Goal: Information Seeking & Learning: Learn about a topic

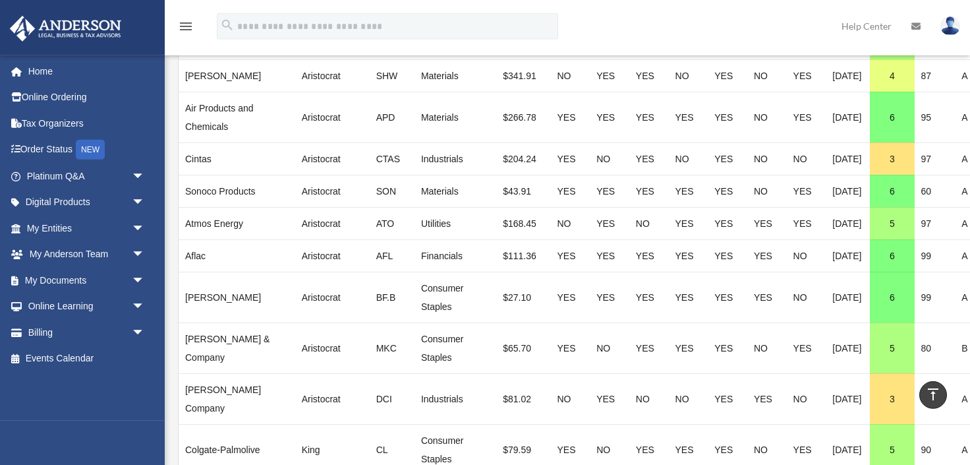
scroll to position [1015, 0]
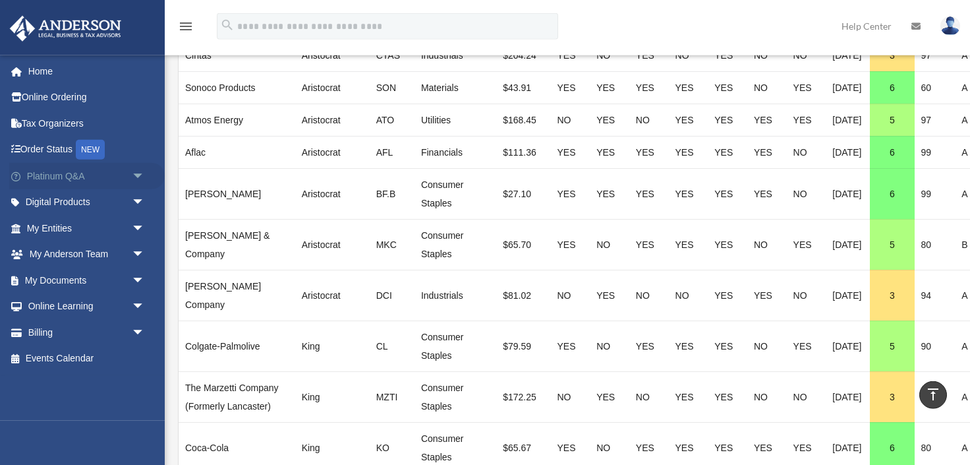
click at [143, 172] on span "arrow_drop_down" at bounding box center [145, 176] width 26 height 27
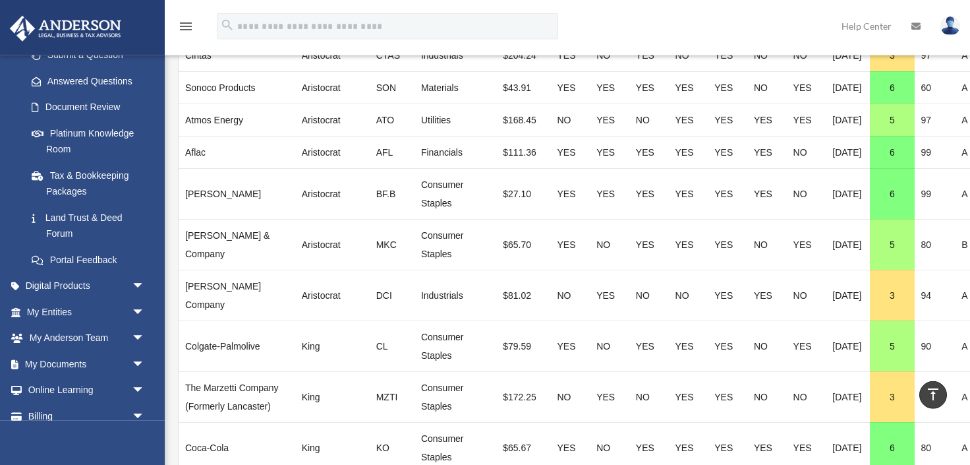
scroll to position [236, 0]
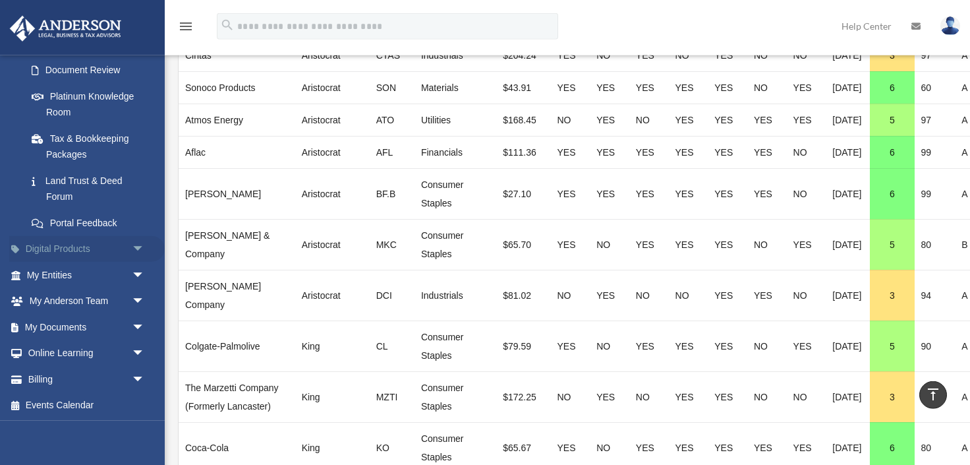
click at [136, 242] on span "arrow_drop_down" at bounding box center [145, 249] width 26 height 27
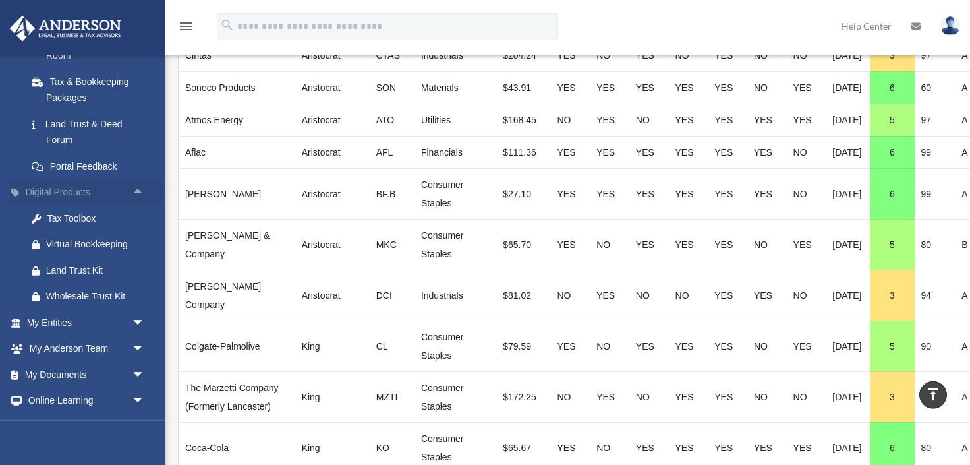
scroll to position [340, 0]
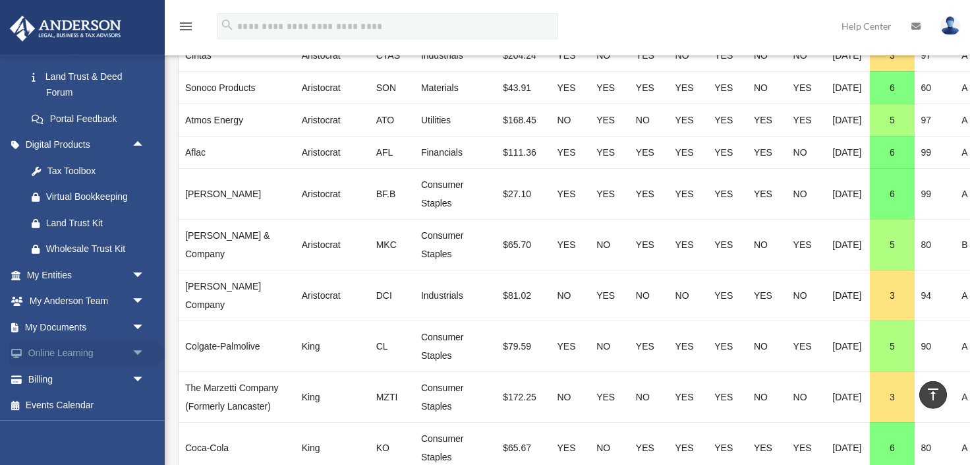
click at [134, 344] on span "arrow_drop_down" at bounding box center [145, 353] width 26 height 27
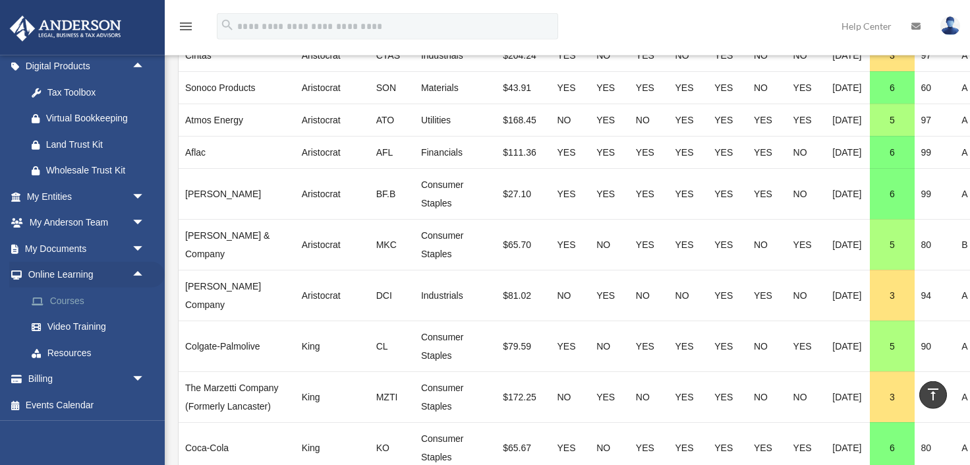
click at [75, 301] on link "Courses" at bounding box center [91, 300] width 146 height 26
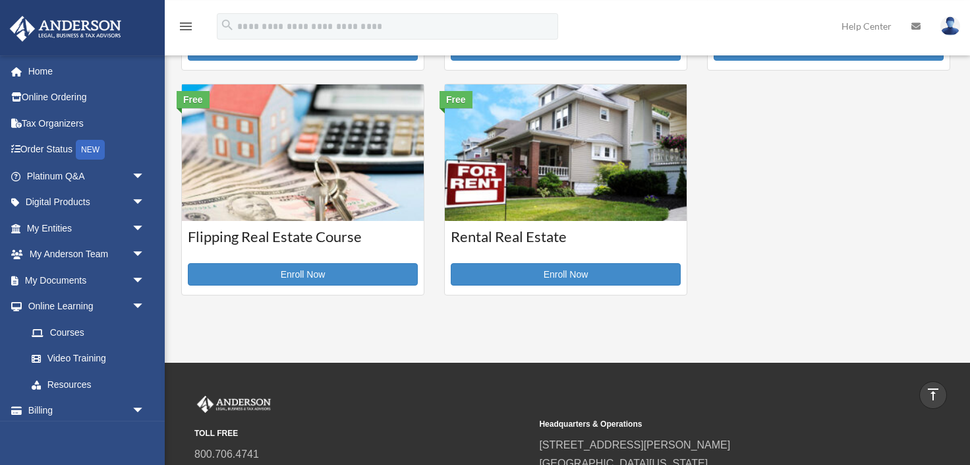
scroll to position [466, 0]
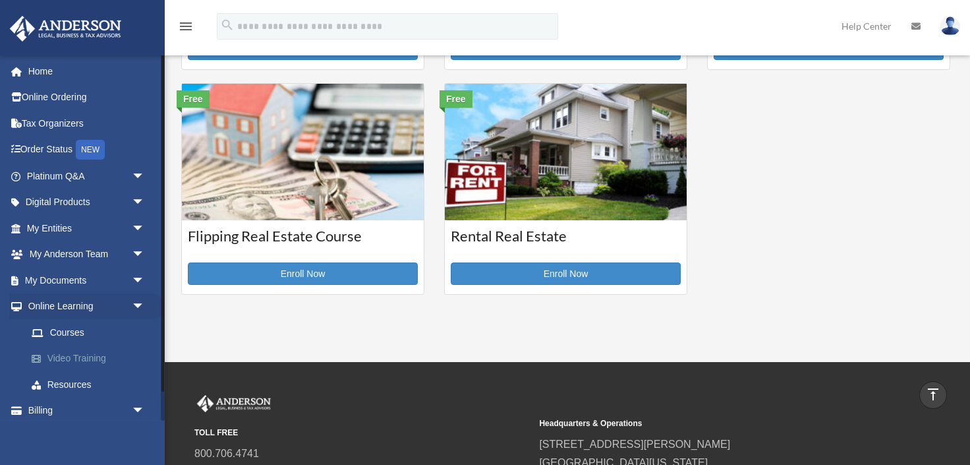
click at [88, 352] on link "Video Training" at bounding box center [91, 358] width 146 height 26
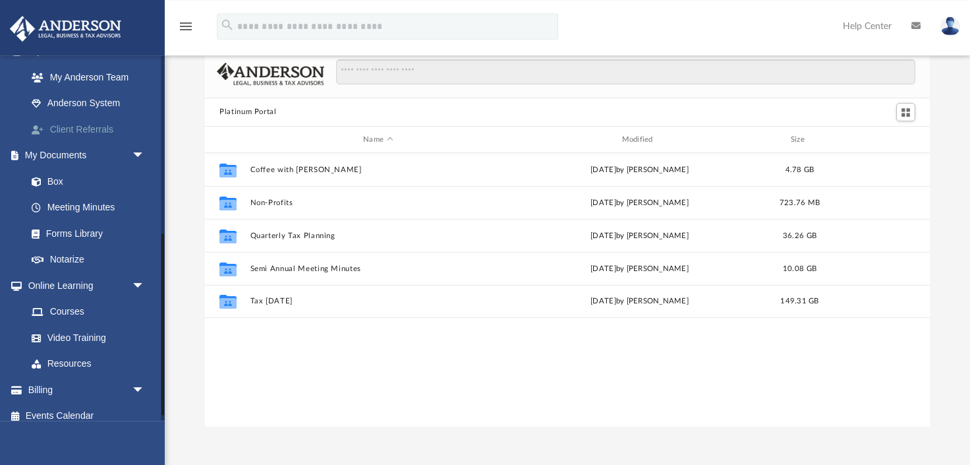
scroll to position [370, 0]
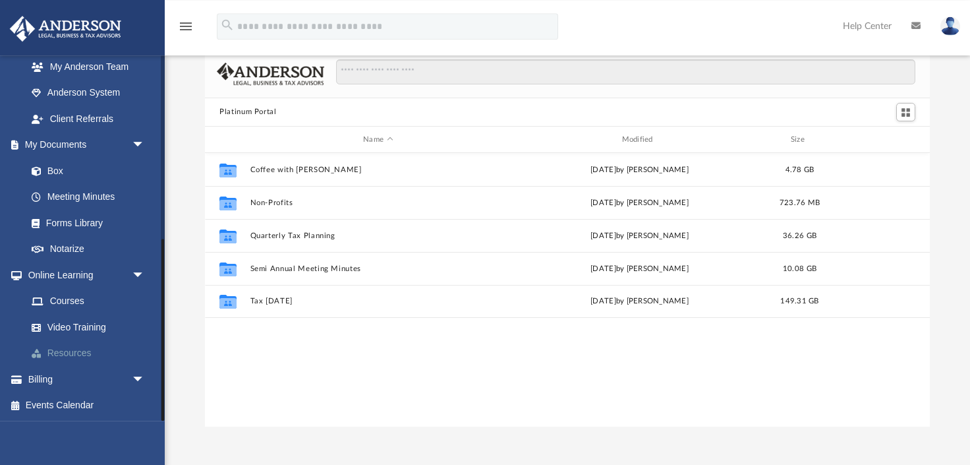
click at [90, 349] on link "Resources" at bounding box center [91, 353] width 146 height 26
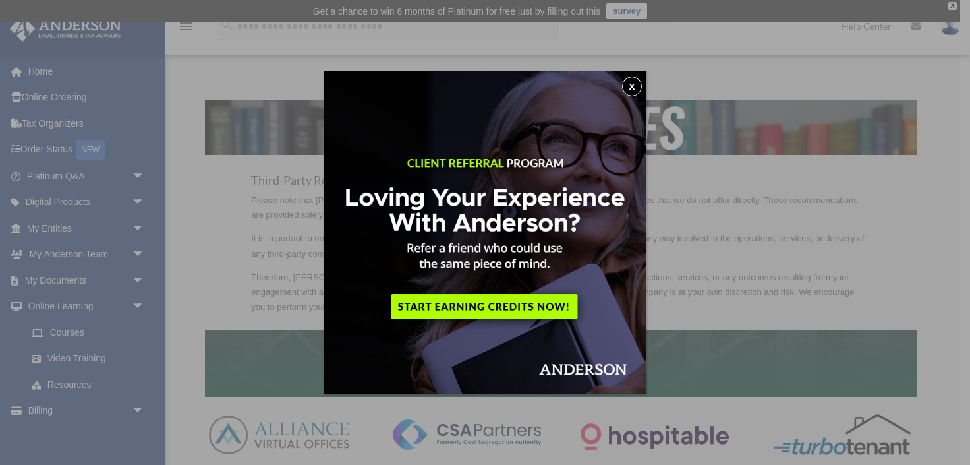
click at [636, 83] on button "x" at bounding box center [632, 86] width 20 height 20
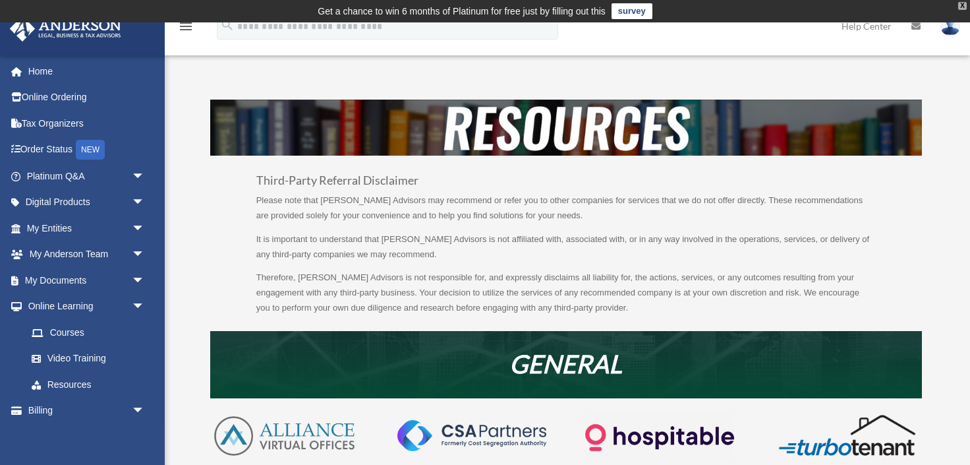
click at [961, 7] on div "X" at bounding box center [963, 6] width 9 height 8
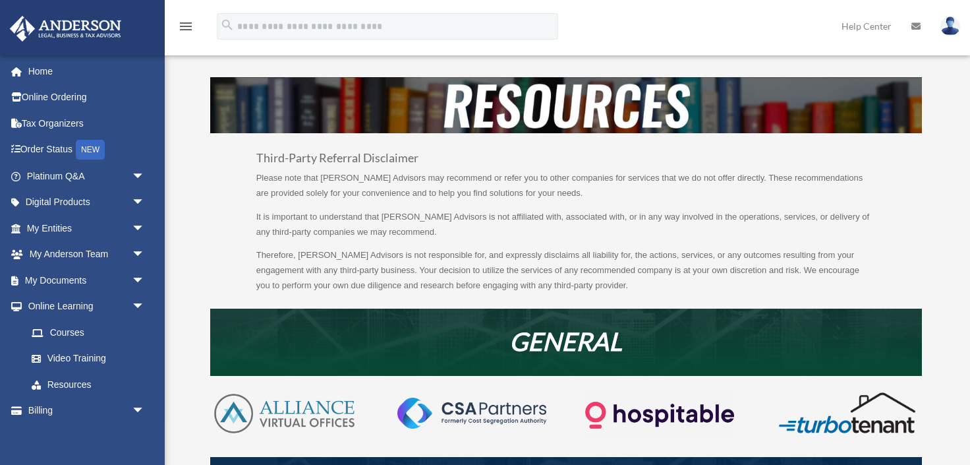
click at [183, 20] on icon "menu" at bounding box center [186, 26] width 16 height 16
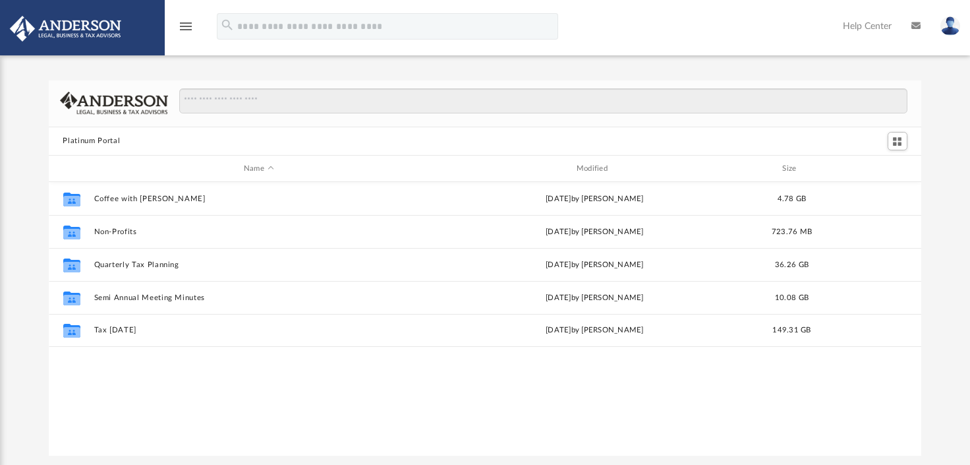
scroll to position [299, 873]
click at [102, 38] on img at bounding box center [65, 29] width 119 height 26
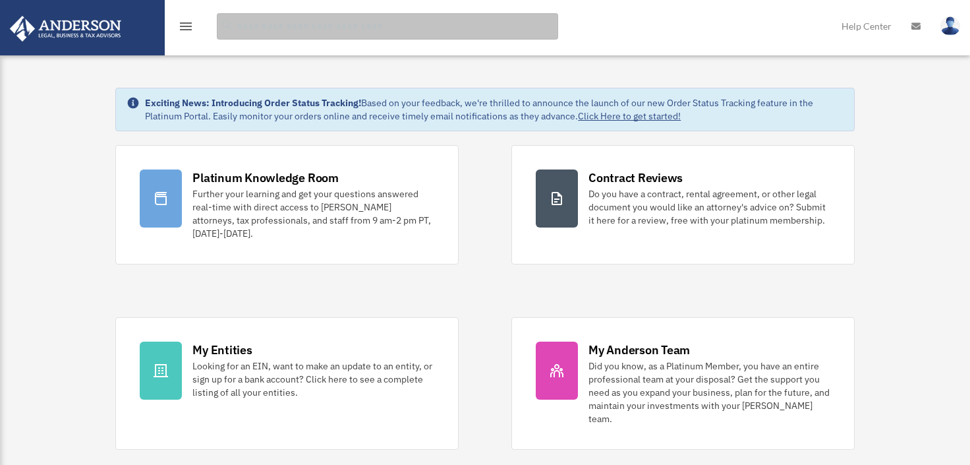
click at [252, 22] on input "search" at bounding box center [388, 26] width 342 height 26
type input "********"
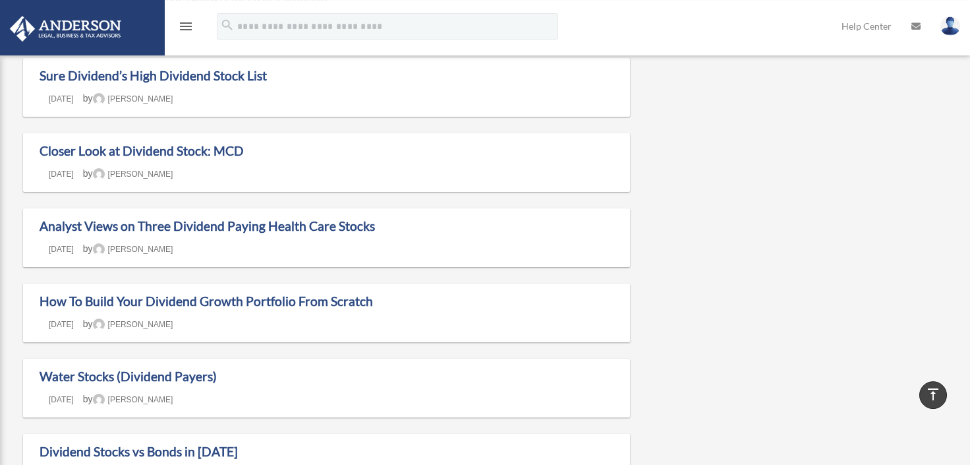
scroll to position [466, 0]
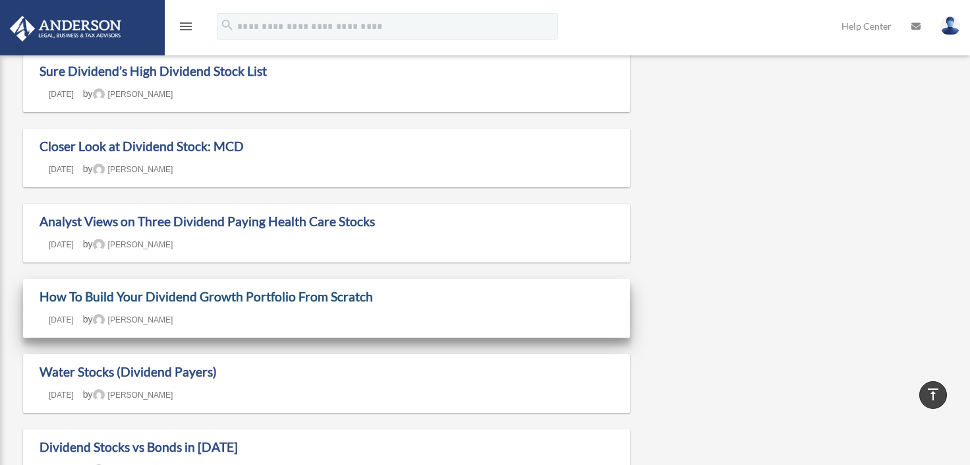
click at [274, 297] on link "How To Build Your Dividend Growth Portfolio From Scratch" at bounding box center [207, 296] width 334 height 15
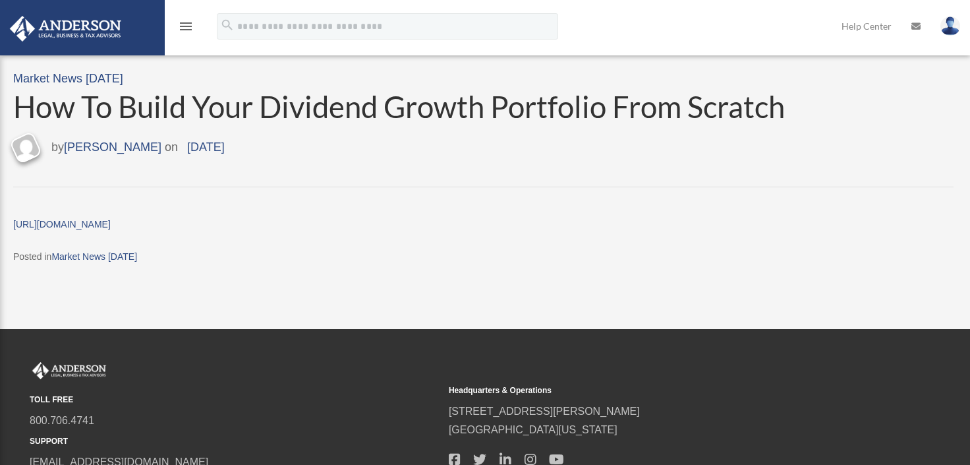
click at [128, 35] on link at bounding box center [81, 27] width 165 height 56
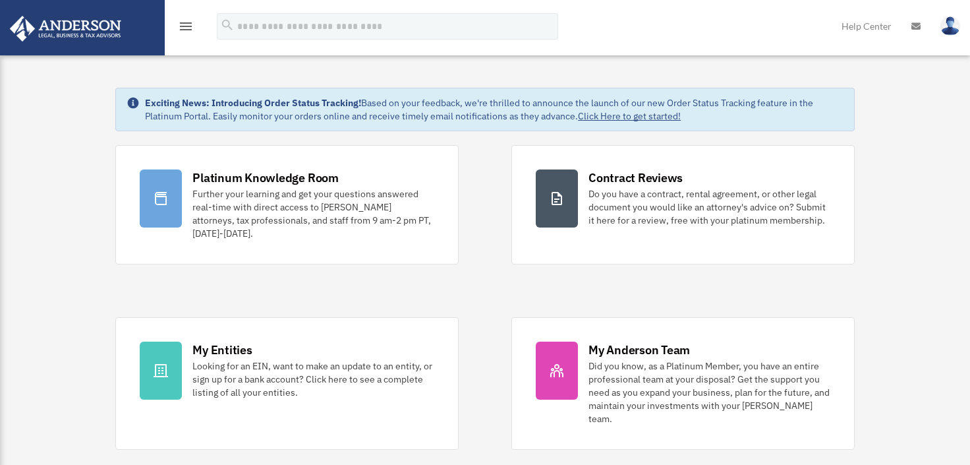
click at [190, 27] on icon "menu" at bounding box center [186, 26] width 16 height 16
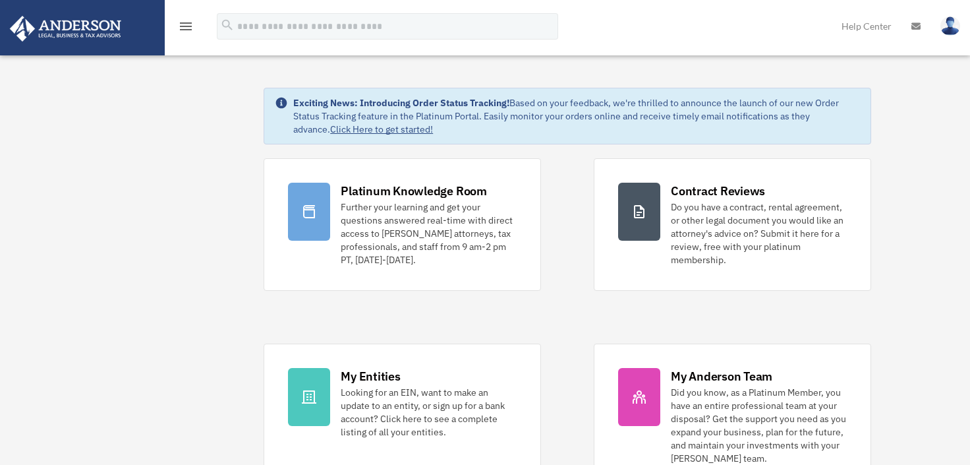
click at [187, 27] on icon "menu" at bounding box center [186, 26] width 16 height 16
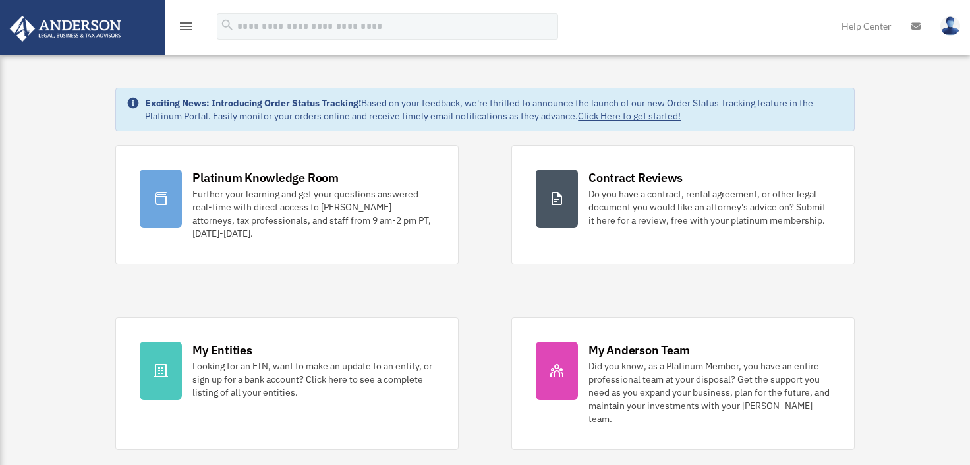
click at [187, 27] on icon "menu" at bounding box center [186, 26] width 16 height 16
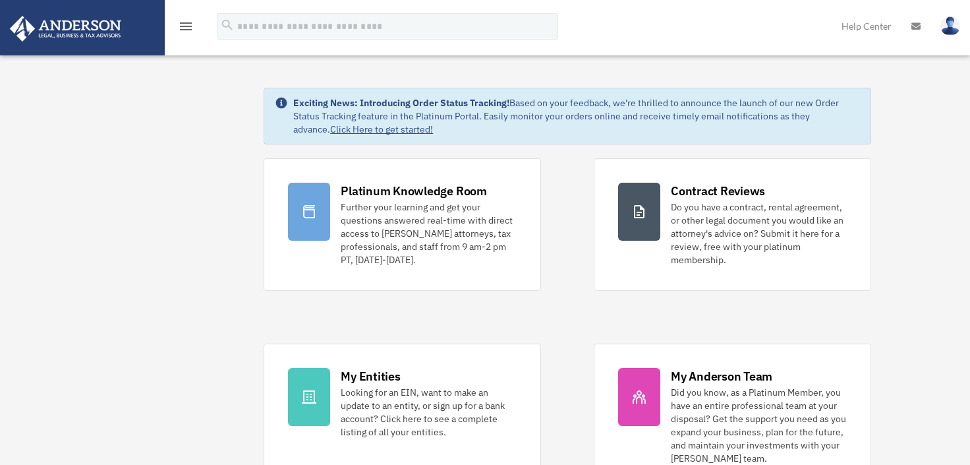
click at [185, 27] on icon "menu" at bounding box center [186, 26] width 16 height 16
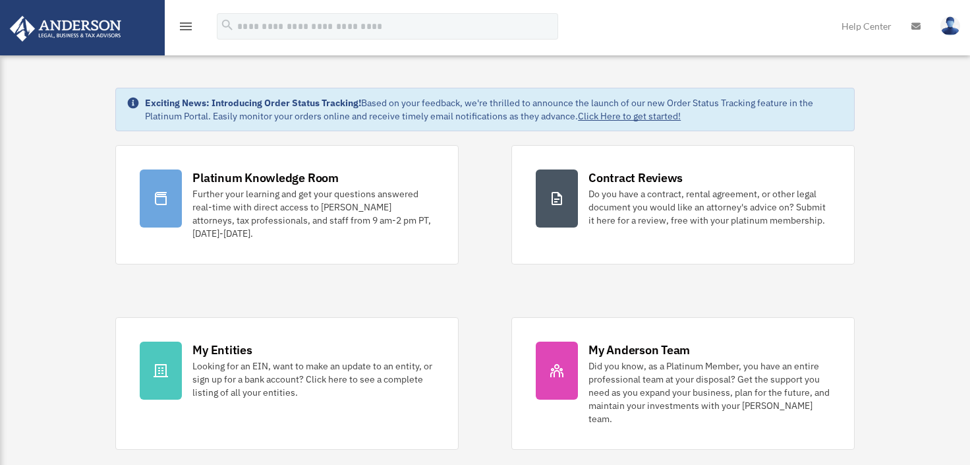
click at [185, 27] on icon "menu" at bounding box center [186, 26] width 16 height 16
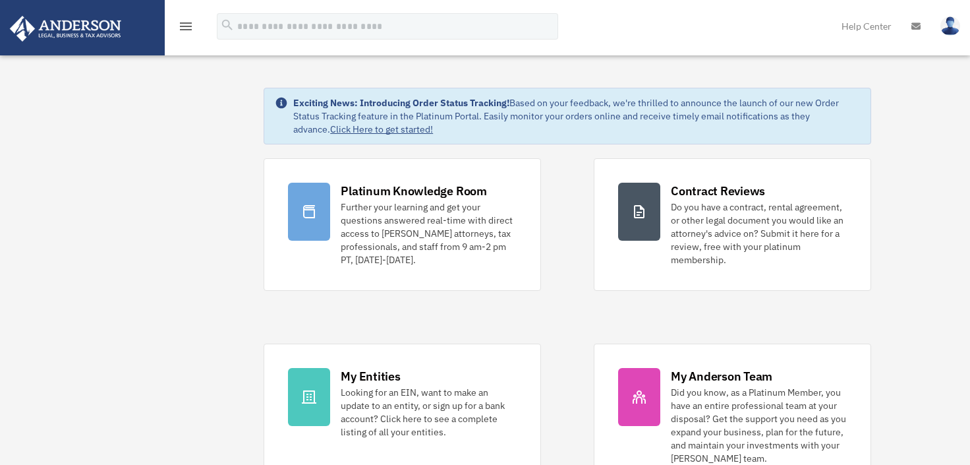
click at [945, 29] on img at bounding box center [951, 25] width 20 height 19
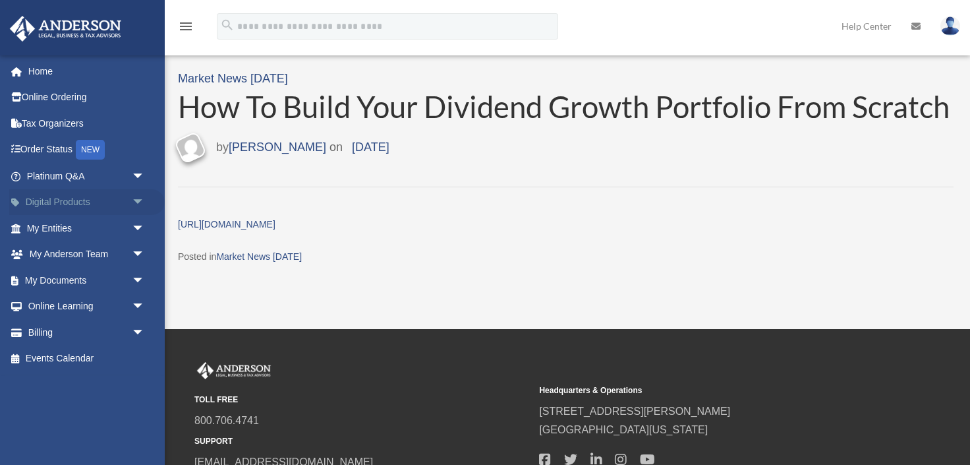
click at [136, 198] on span "arrow_drop_down" at bounding box center [145, 202] width 26 height 27
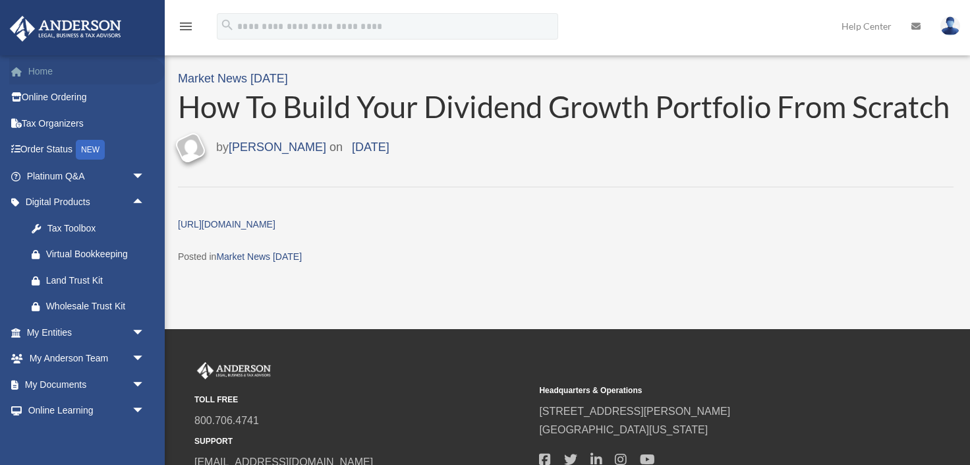
click at [40, 70] on link "Home" at bounding box center [87, 71] width 156 height 26
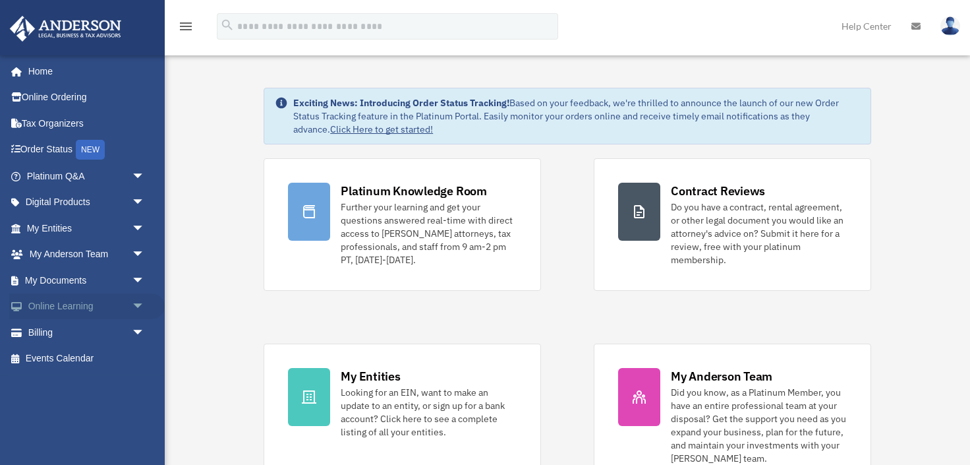
click at [145, 307] on span "arrow_drop_down" at bounding box center [145, 306] width 26 height 27
click at [89, 332] on link "Courses" at bounding box center [91, 332] width 146 height 26
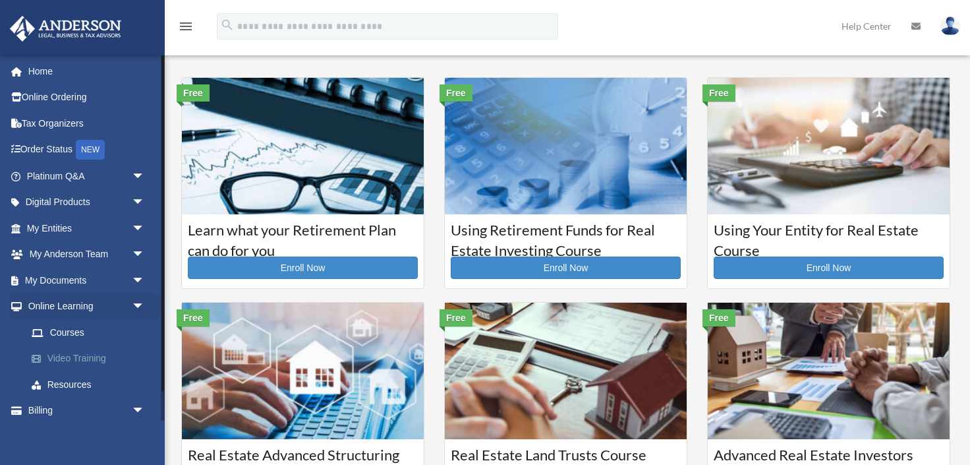
click at [75, 359] on link "Video Training" at bounding box center [91, 358] width 146 height 26
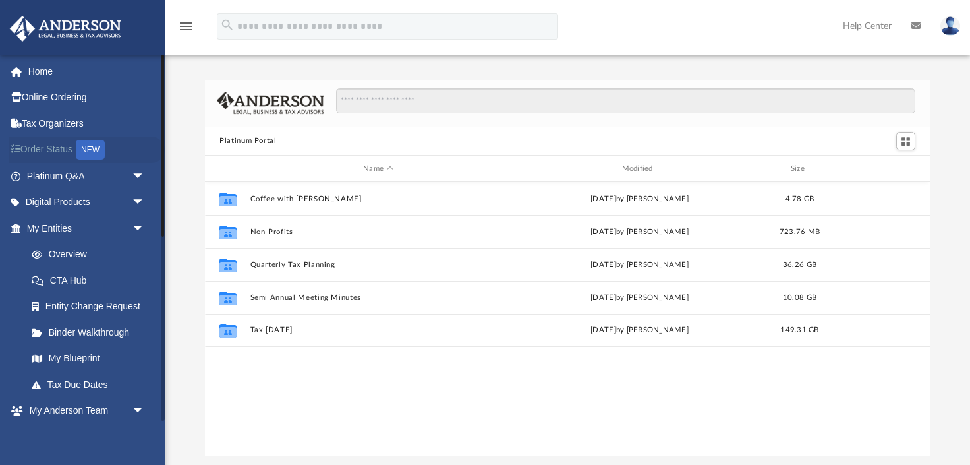
click at [27, 144] on link "Order Status NEW" at bounding box center [87, 149] width 156 height 27
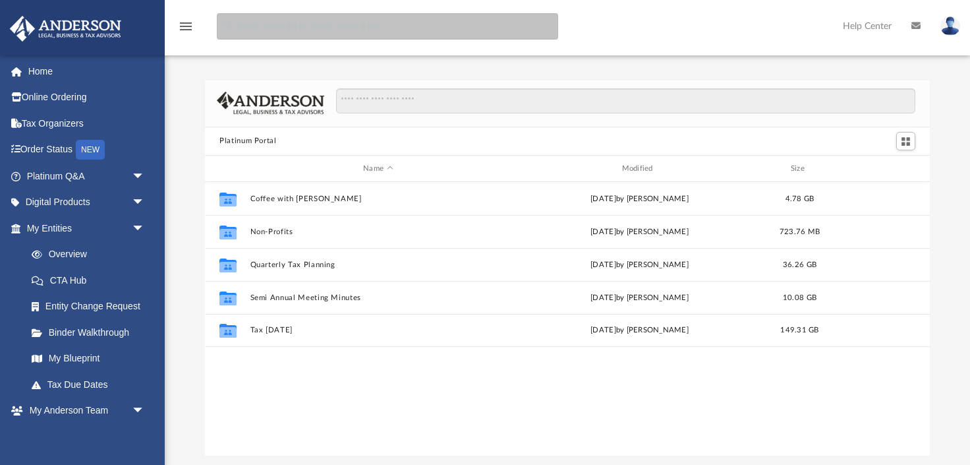
click at [289, 24] on input "search" at bounding box center [388, 26] width 342 height 26
type input "**********"
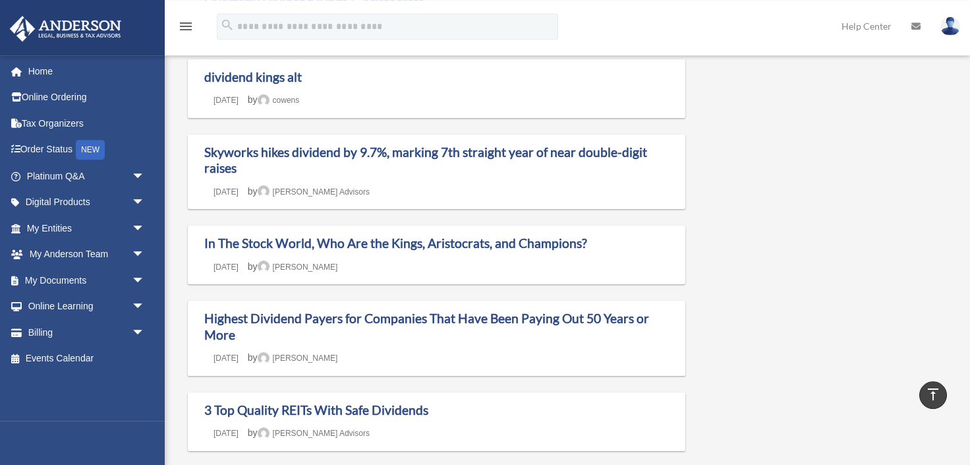
scroll to position [609, 0]
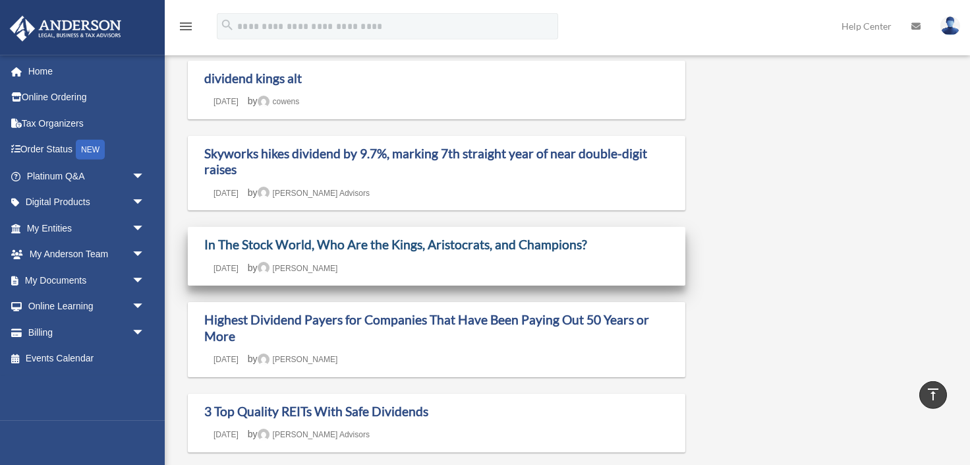
click at [545, 243] on link "In The Stock World, Who Are the Kings, Aristocrats, and Champions?" at bounding box center [395, 244] width 383 height 15
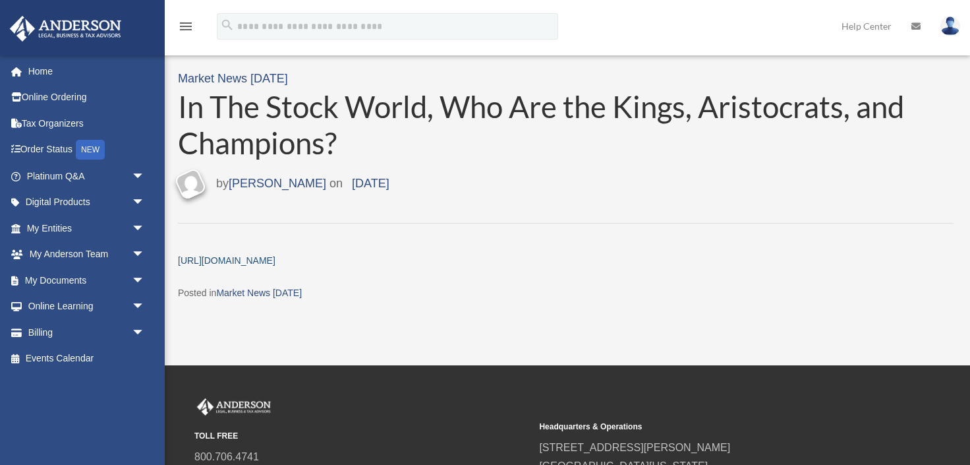
click at [276, 258] on link "https://www.suredividend.com/dividend-achievers-contenders-aristocrats-champion…" at bounding box center [227, 260] width 98 height 11
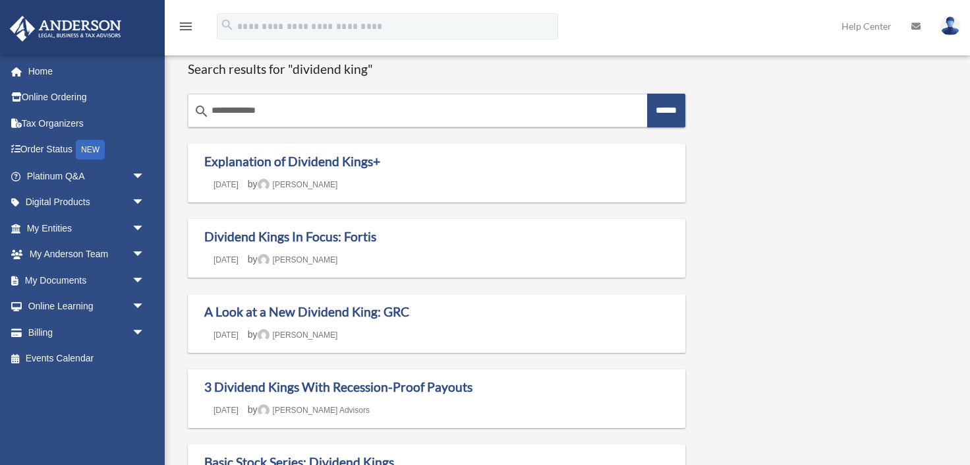
click at [953, 30] on img at bounding box center [951, 25] width 20 height 19
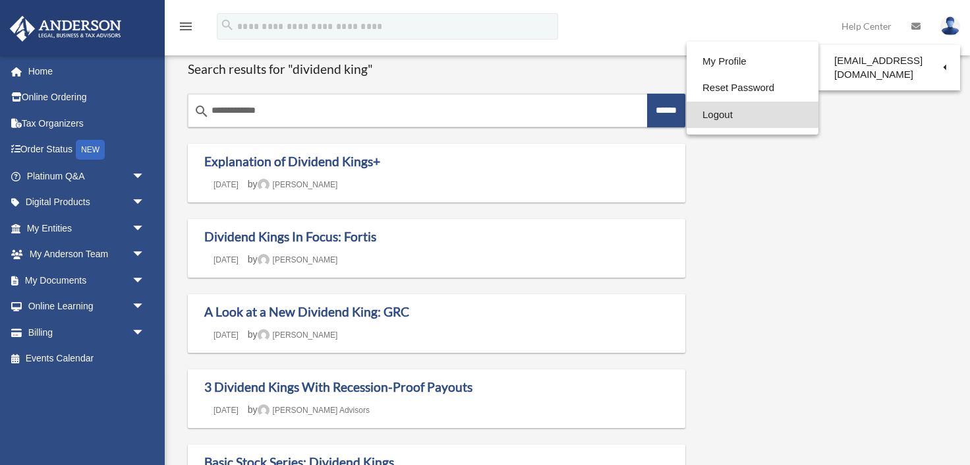
click at [688, 114] on link "Logout" at bounding box center [753, 115] width 132 height 27
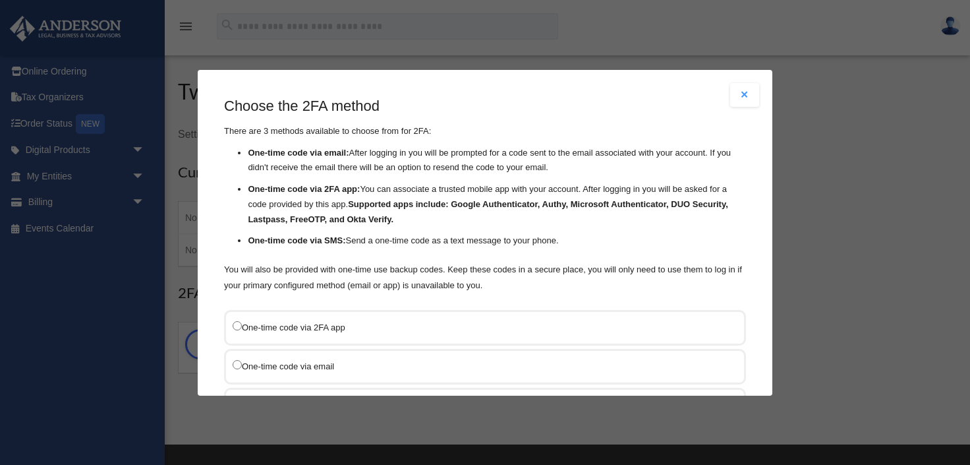
scroll to position [104, 0]
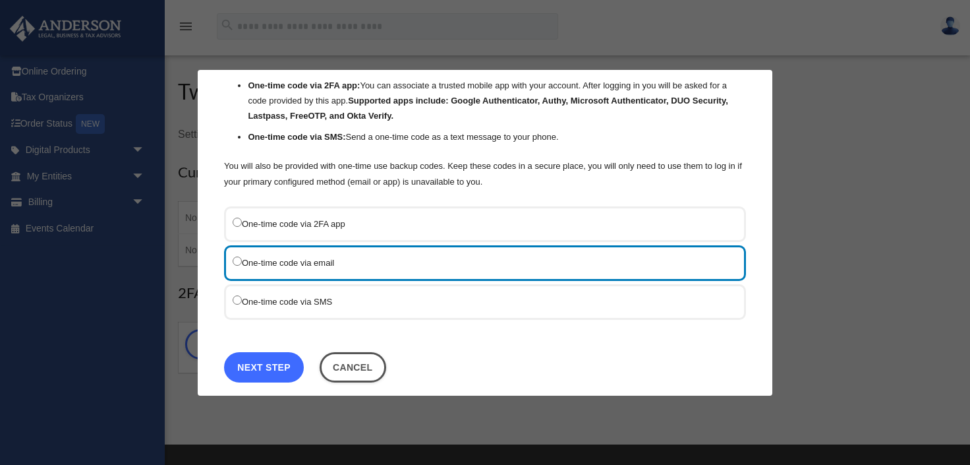
click at [276, 364] on link "Next Step" at bounding box center [264, 366] width 80 height 30
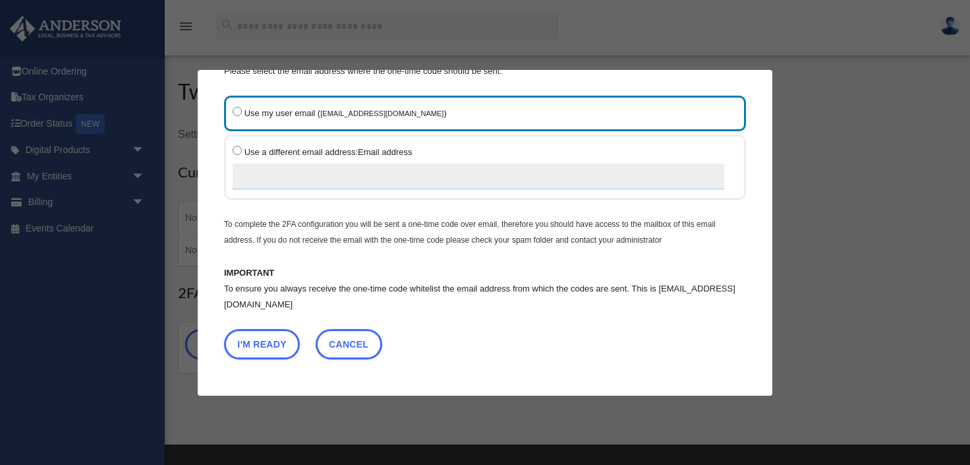
scroll to position [56, 0]
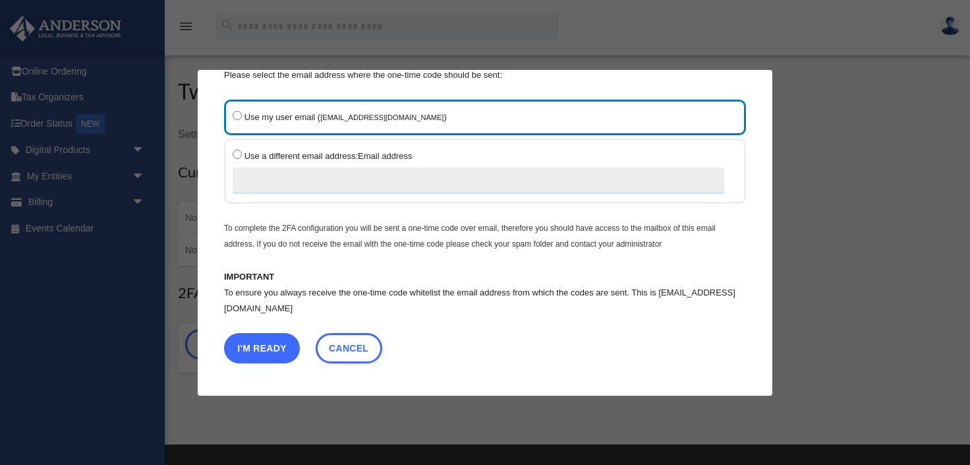
click at [271, 348] on button "I'm Ready" at bounding box center [262, 348] width 76 height 30
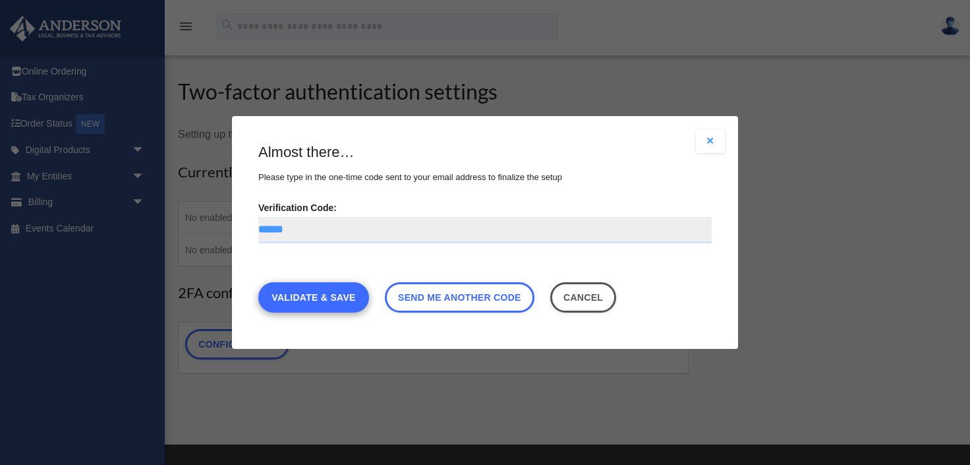
type input "******"
click at [311, 301] on link "Validate & Save" at bounding box center [313, 297] width 111 height 30
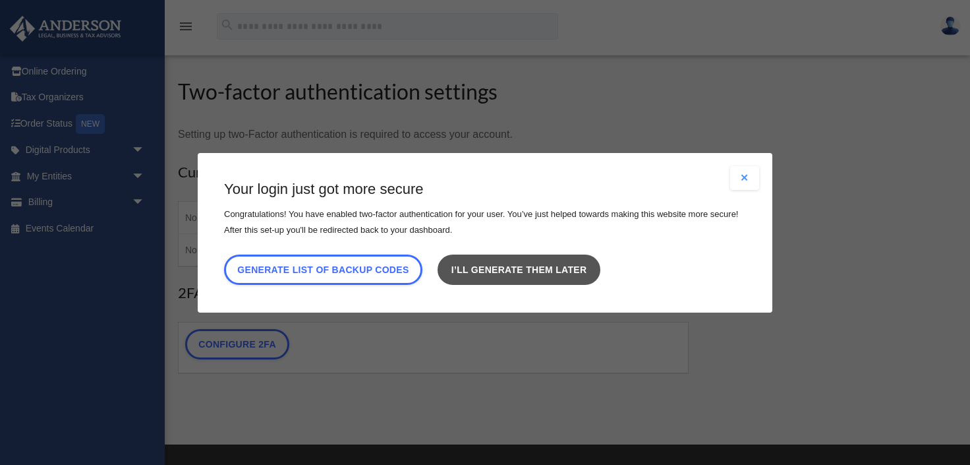
click at [554, 274] on link "I’ll generate them later" at bounding box center [519, 269] width 162 height 30
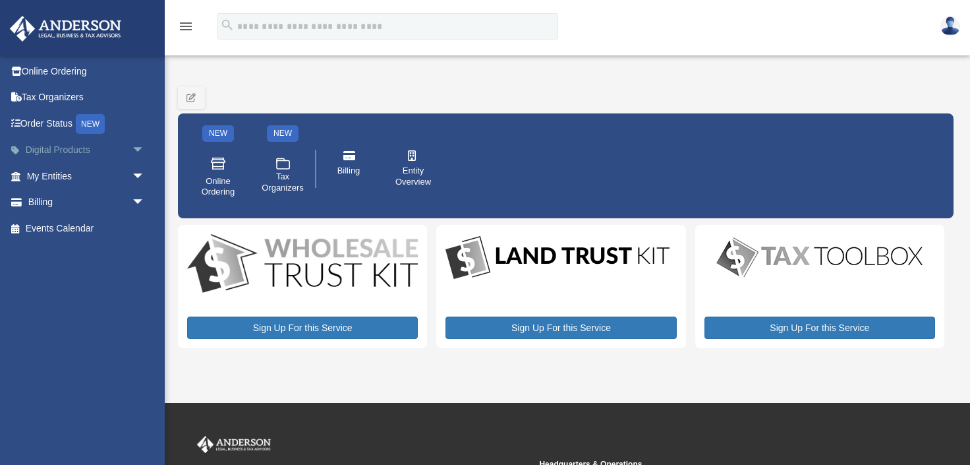
click at [59, 148] on link "Digital Products arrow_drop_down" at bounding box center [87, 150] width 156 height 26
click at [139, 148] on span "arrow_drop_down" at bounding box center [145, 150] width 26 height 27
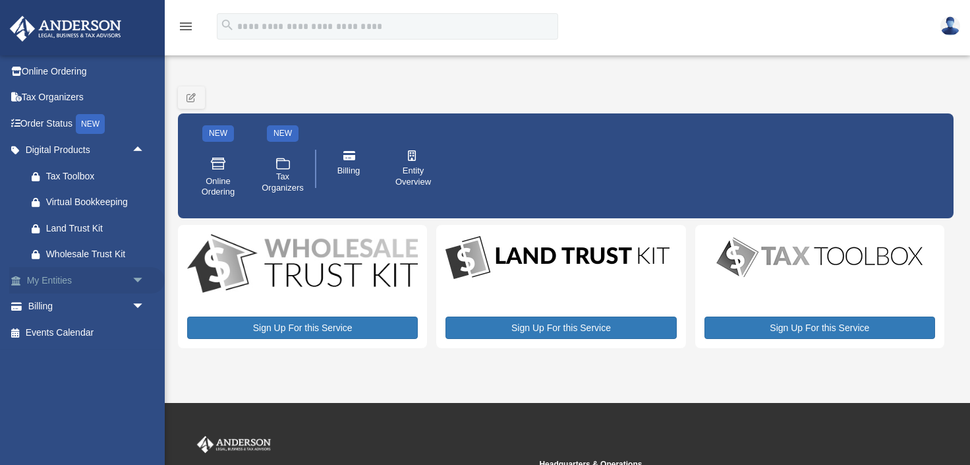
click at [138, 278] on span "arrow_drop_down" at bounding box center [145, 280] width 26 height 27
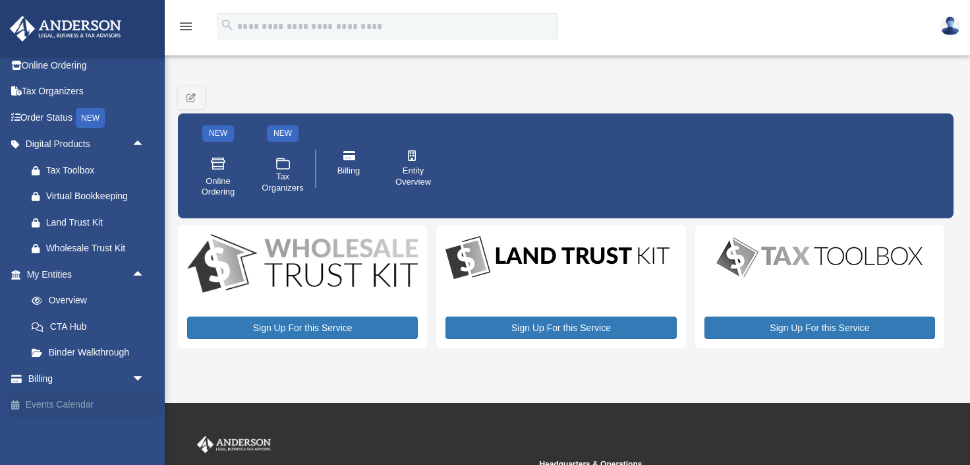
click at [75, 405] on link "Events Calendar" at bounding box center [87, 405] width 156 height 26
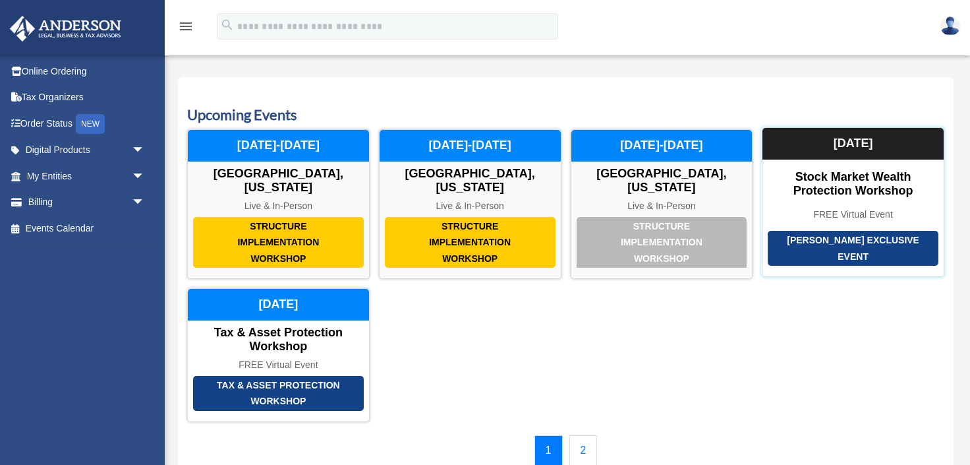
click at [826, 177] on div "Stock Market Wealth Protection Workshop" at bounding box center [853, 184] width 181 height 28
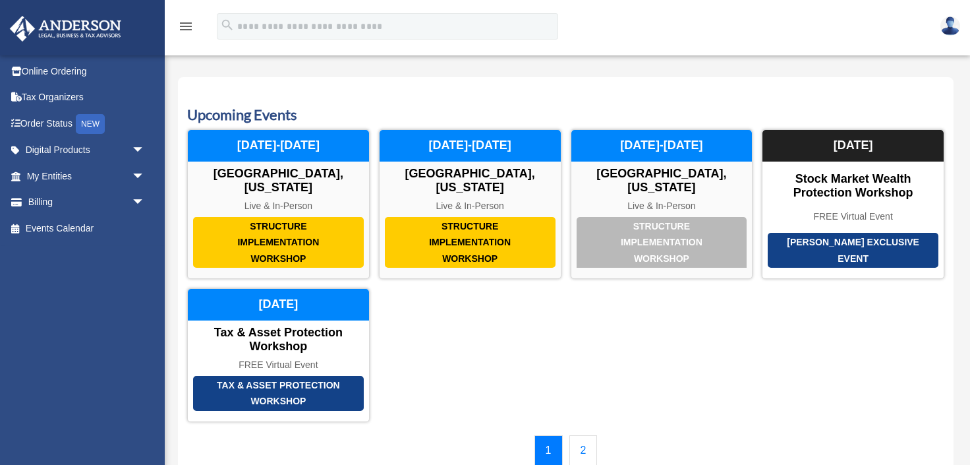
click at [947, 19] on img at bounding box center [951, 25] width 20 height 19
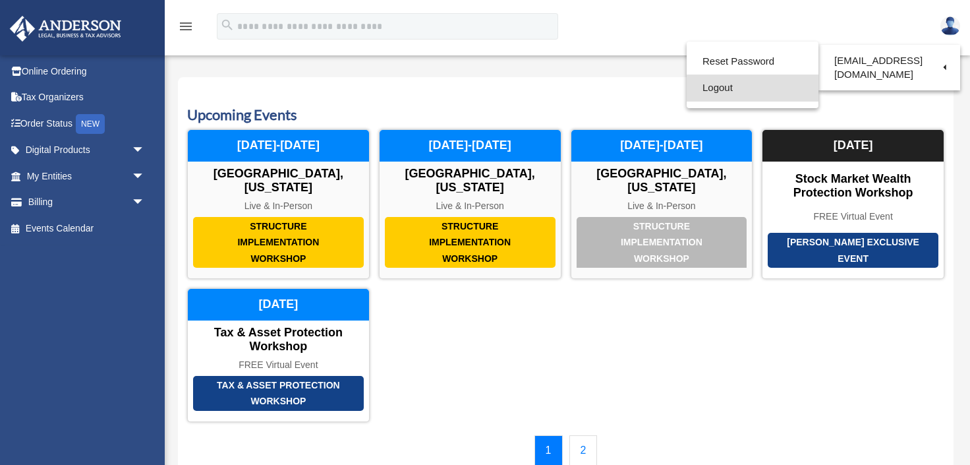
click at [709, 85] on link "Logout" at bounding box center [753, 88] width 132 height 27
